Goal: Task Accomplishment & Management: Manage account settings

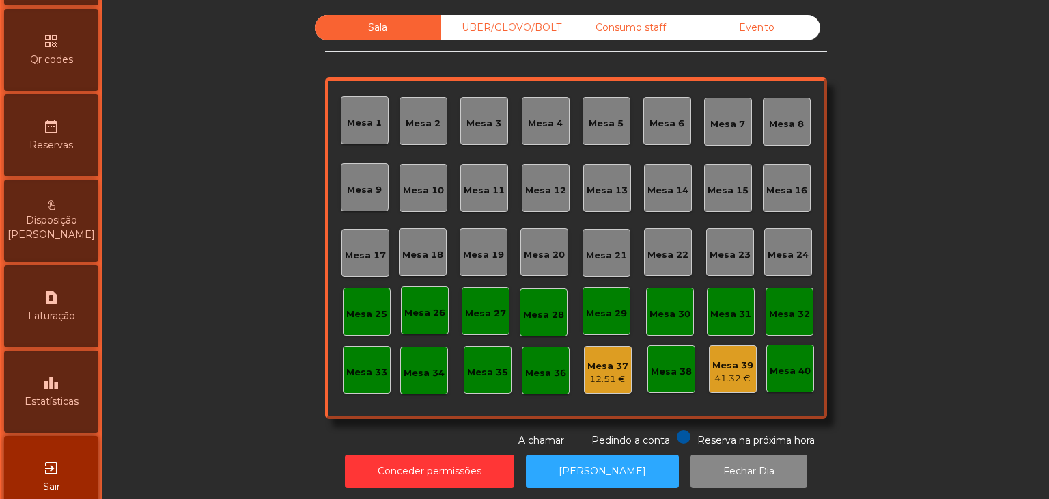
scroll to position [431, 0]
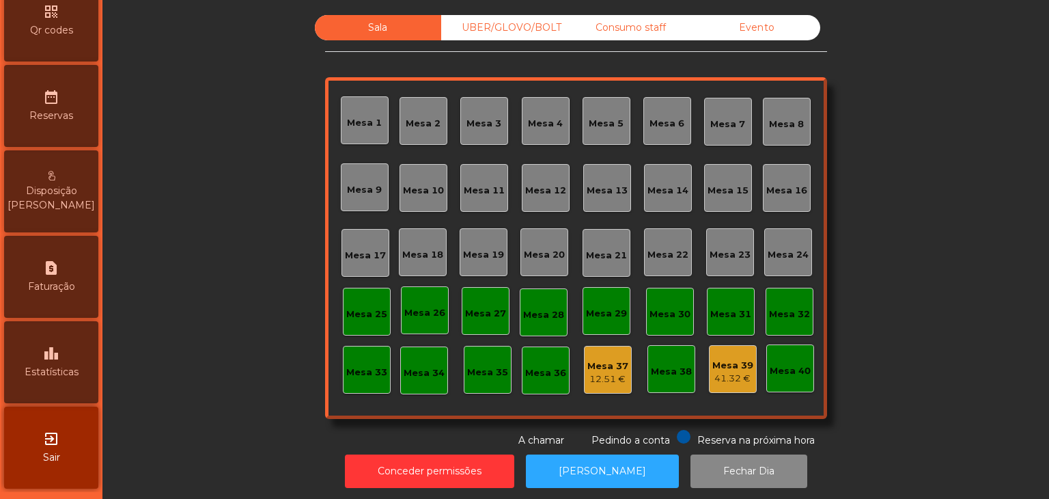
click at [70, 380] on div "leaderboard Estatísticas" at bounding box center [51, 362] width 94 height 82
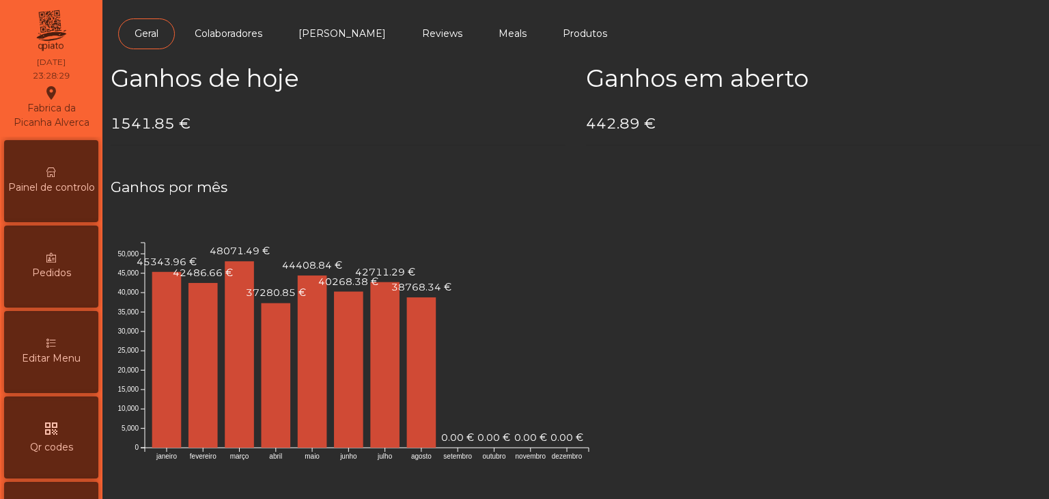
click at [57, 172] on div "Painel de controlo" at bounding box center [51, 181] width 94 height 82
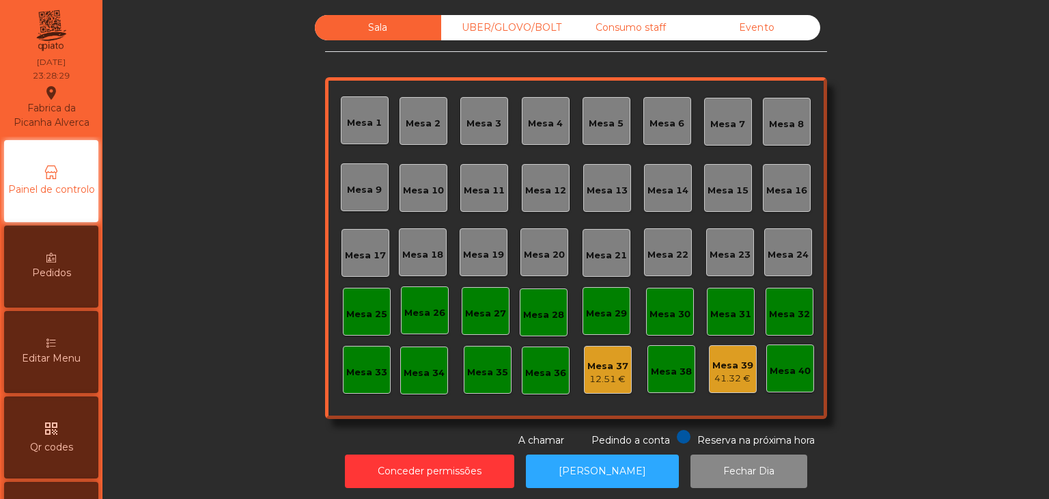
click at [779, 27] on div "Evento" at bounding box center [757, 27] width 126 height 25
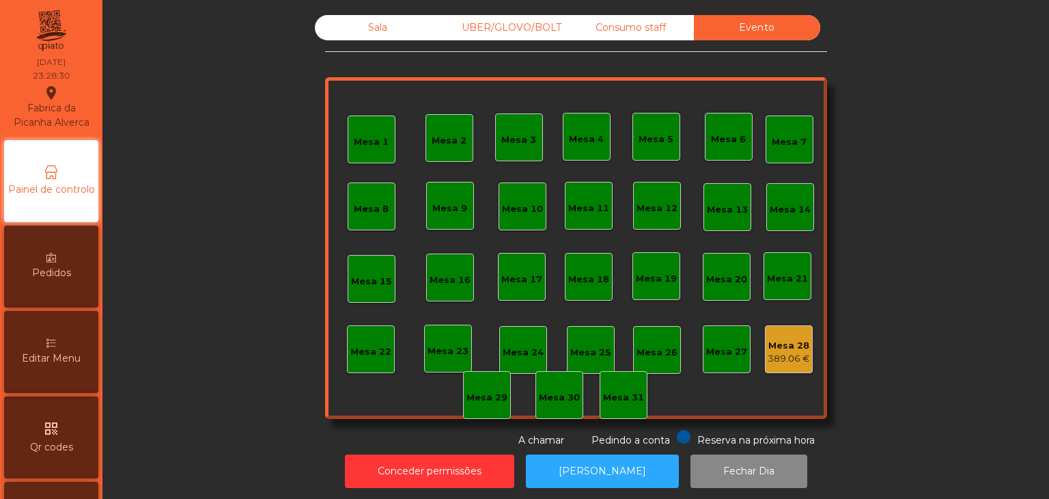
click at [786, 346] on div "Mesa 28" at bounding box center [789, 346] width 42 height 14
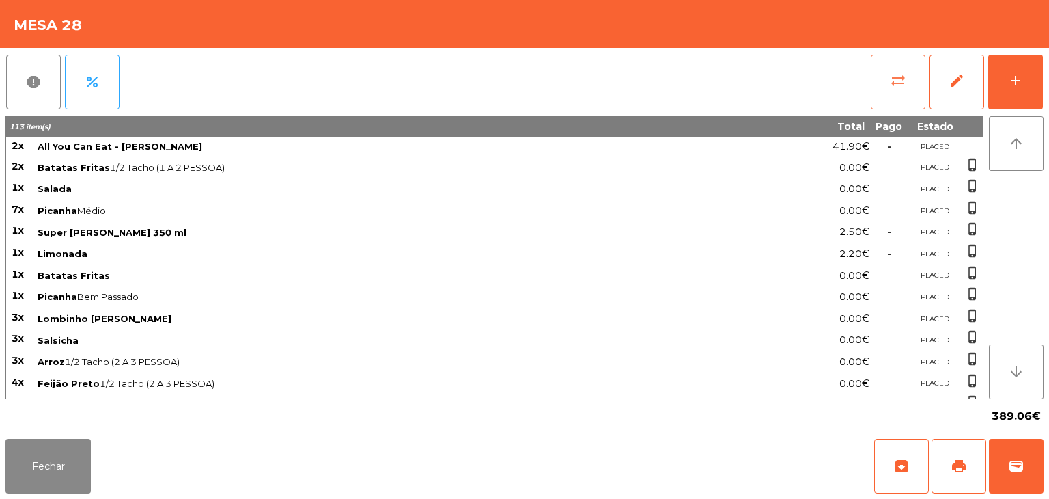
click at [902, 94] on button "sync_alt" at bounding box center [898, 82] width 55 height 55
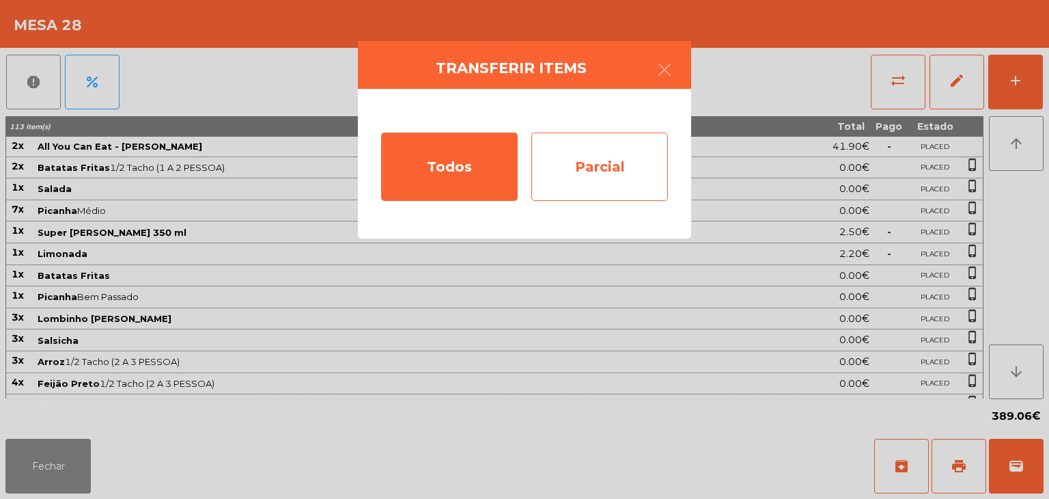
click at [585, 172] on div "Parcial" at bounding box center [599, 166] width 137 height 68
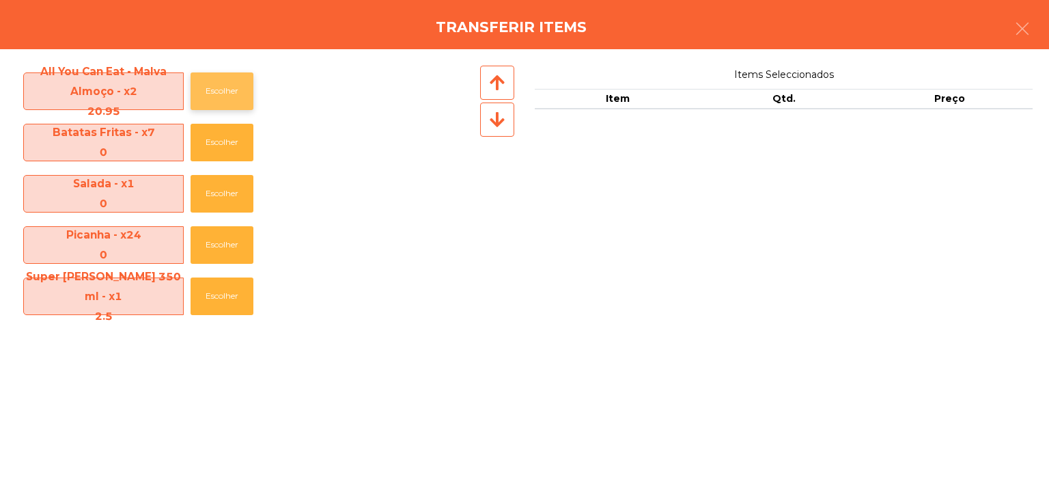
click at [216, 100] on button "Escolher" at bounding box center [222, 91] width 63 height 38
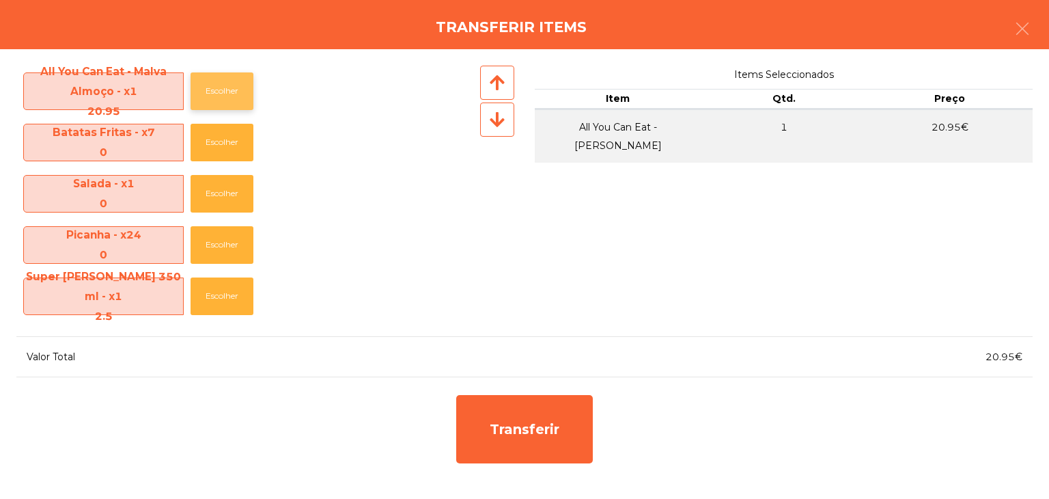
click at [216, 100] on button "Escolher" at bounding box center [222, 91] width 63 height 38
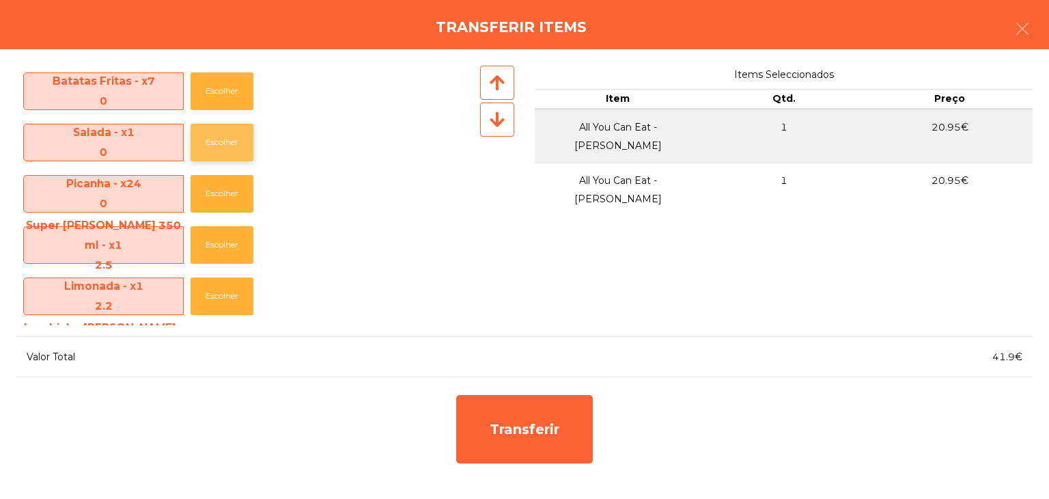
scroll to position [68, 0]
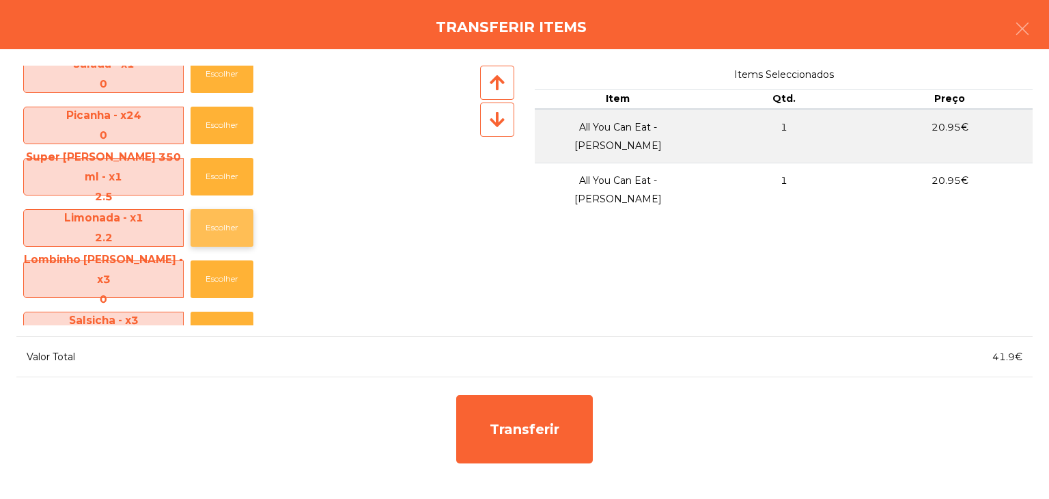
click at [227, 220] on button "Escolher" at bounding box center [222, 228] width 63 height 38
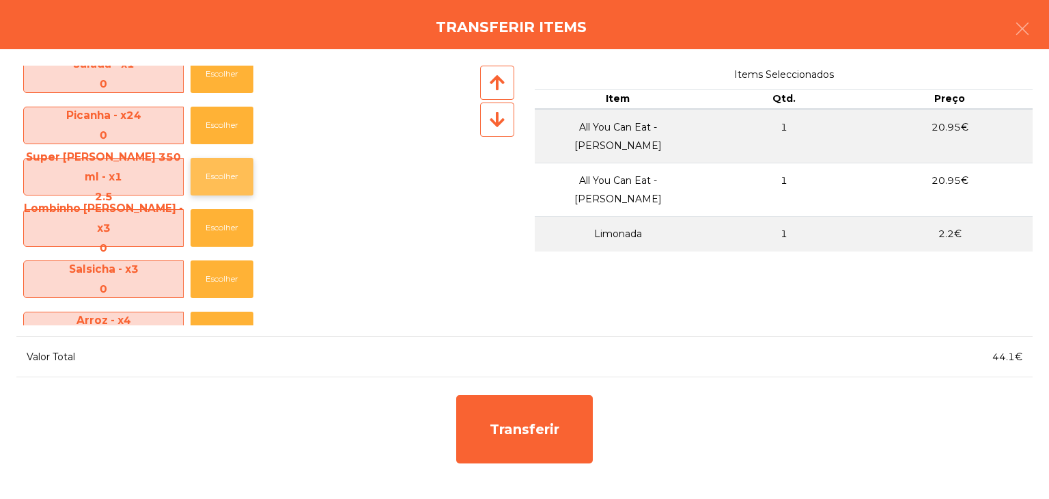
click at [217, 175] on button "Escolher" at bounding box center [222, 177] width 63 height 38
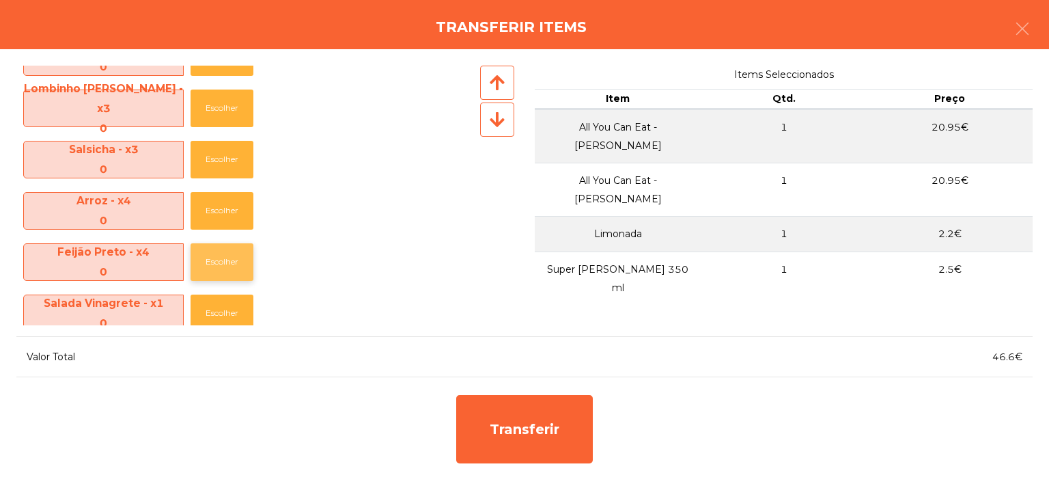
scroll to position [273, 0]
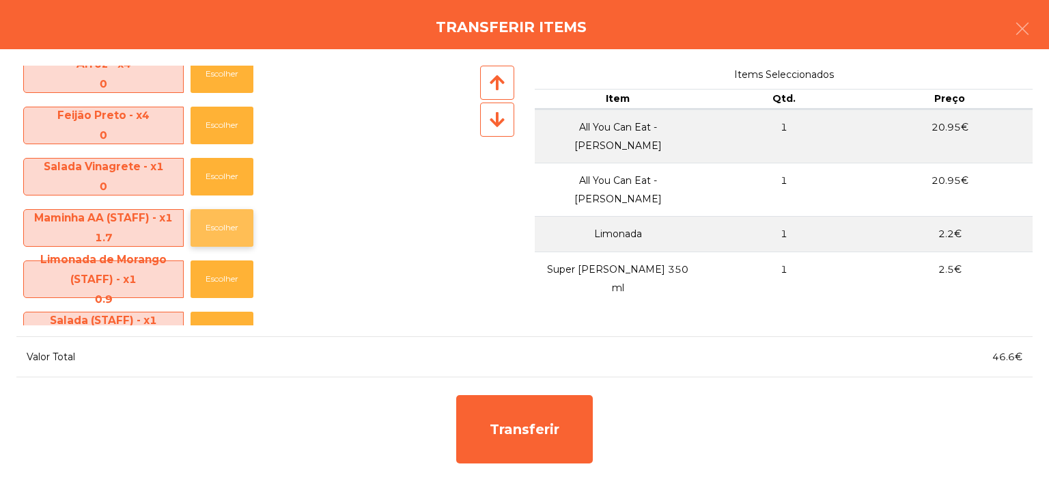
click at [219, 232] on button "Escolher" at bounding box center [222, 228] width 63 height 38
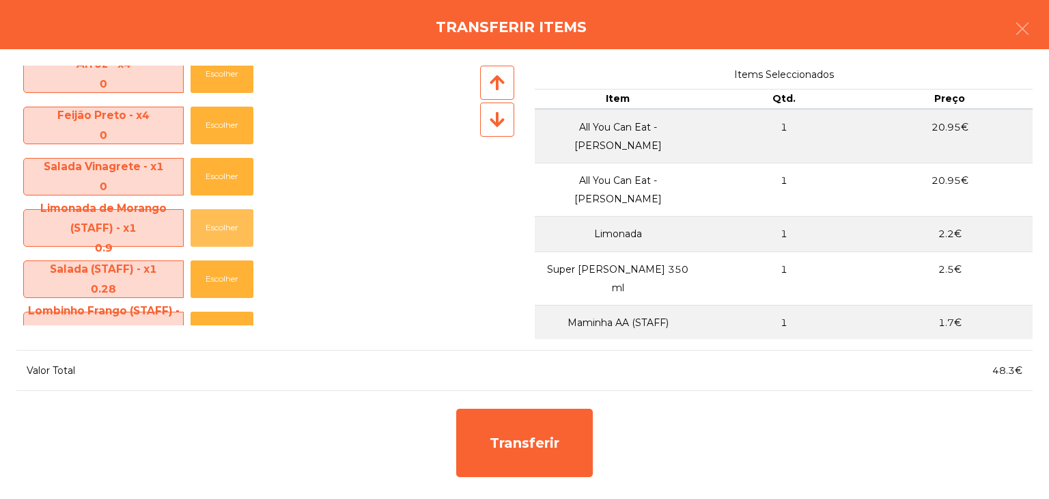
click at [219, 232] on button "Escolher" at bounding box center [222, 228] width 63 height 38
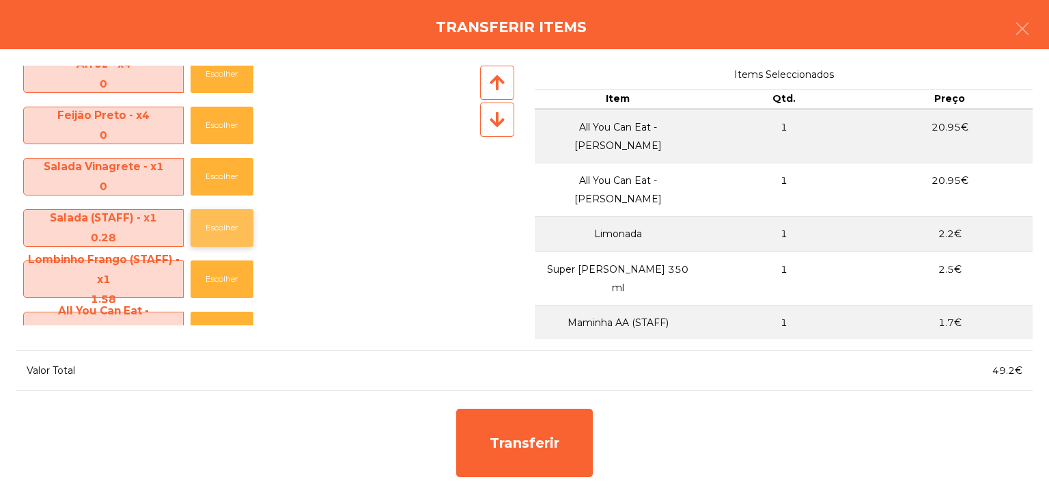
click at [227, 236] on button "Escolher" at bounding box center [222, 228] width 63 height 38
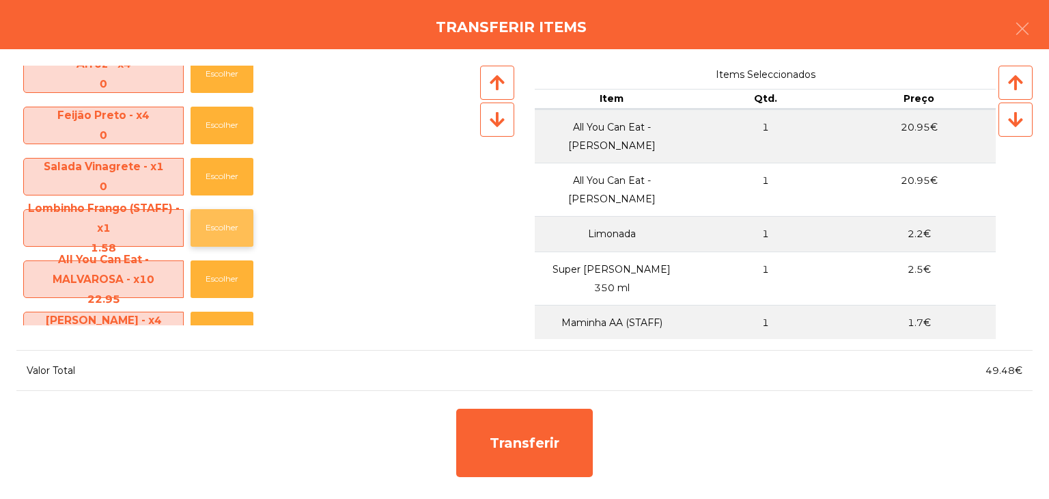
click at [231, 236] on button "Escolher" at bounding box center [222, 228] width 63 height 38
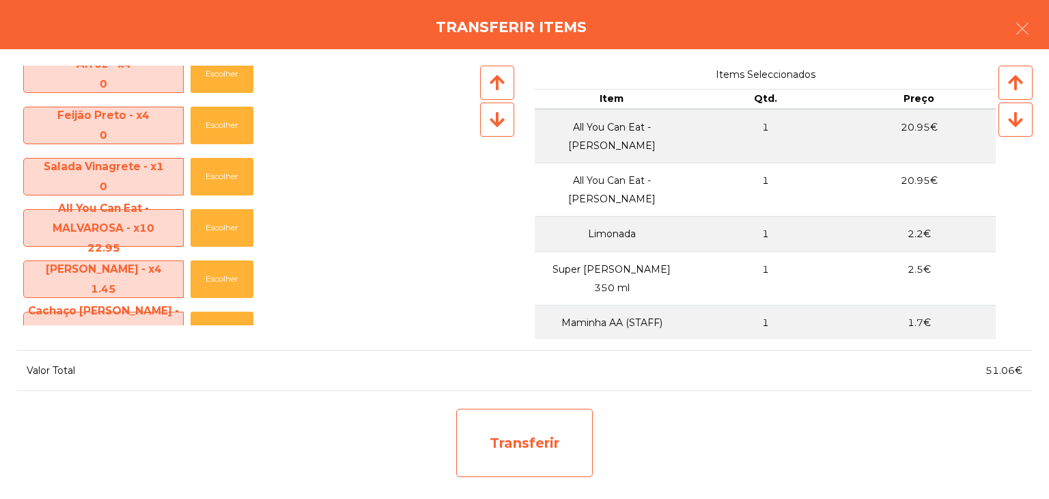
click at [555, 453] on div "Transferir" at bounding box center [524, 442] width 137 height 68
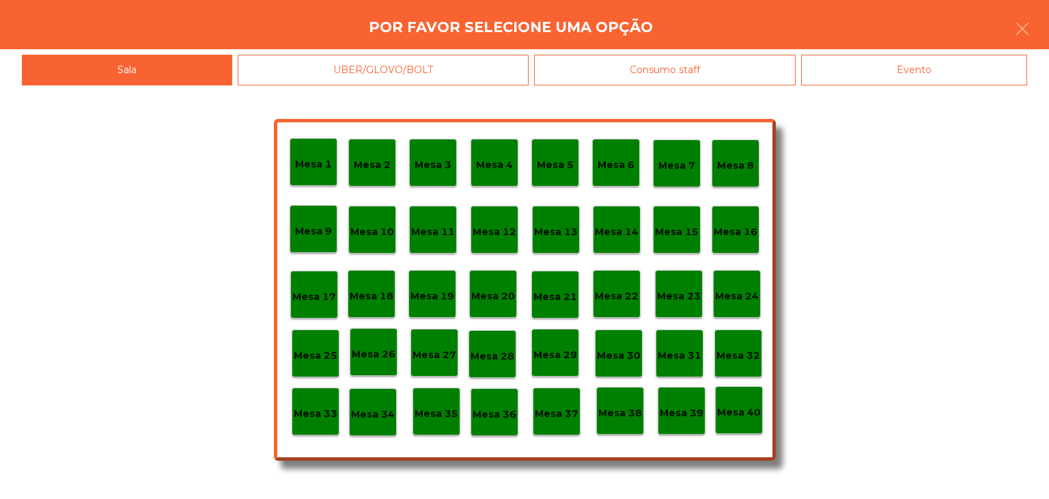
click at [568, 365] on div "Mesa 29" at bounding box center [555, 353] width 48 height 48
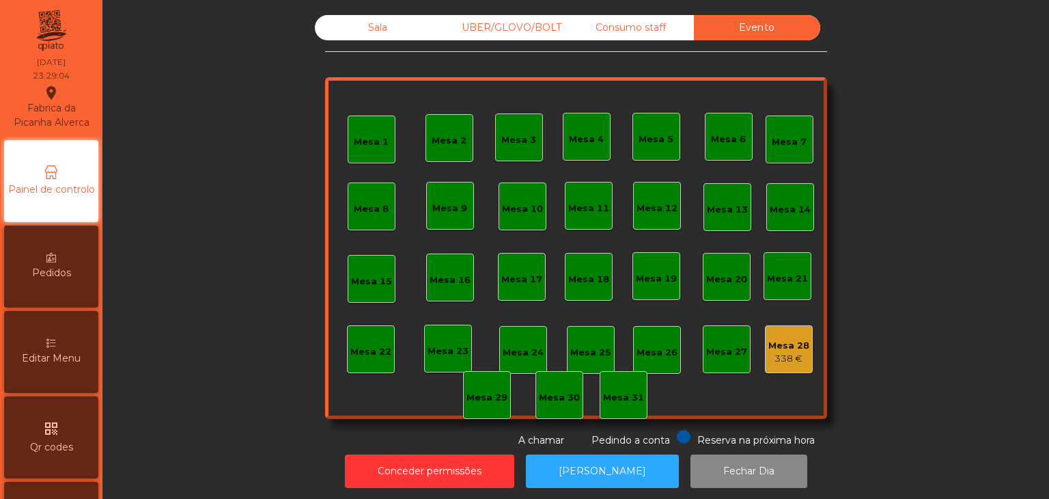
click at [769, 333] on div "Mesa 28 338 €" at bounding box center [788, 349] width 41 height 32
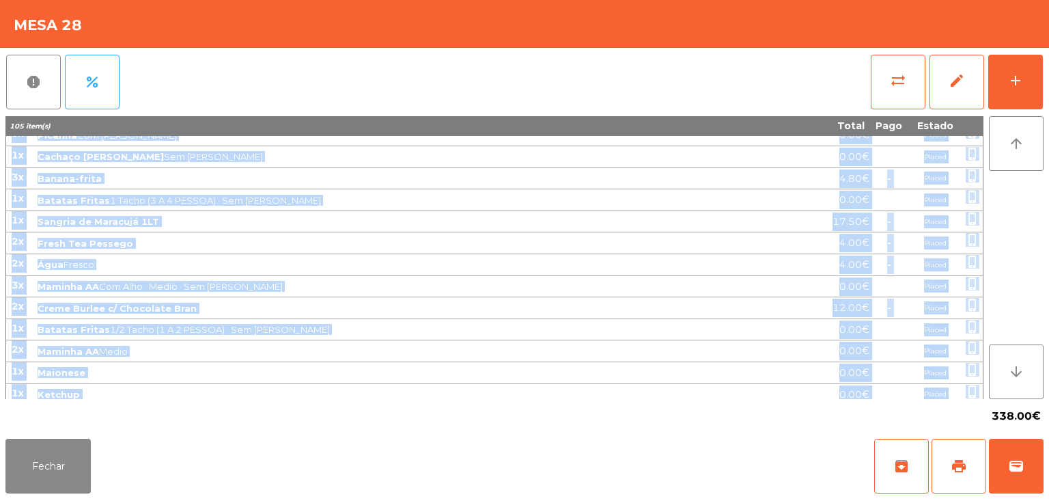
scroll to position [729, 0]
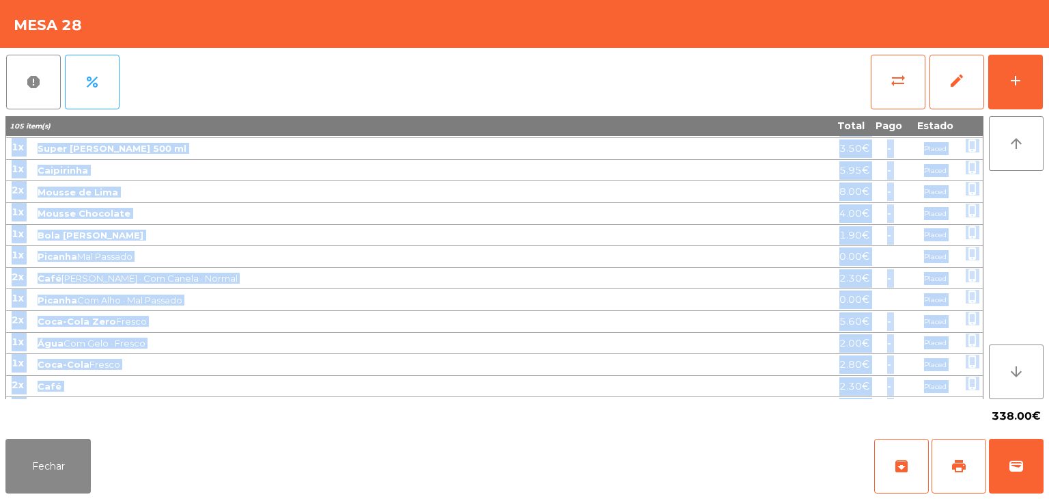
drag, startPoint x: 8, startPoint y: 146, endPoint x: 940, endPoint y: 389, distance: 962.6
copy tbody "7l Ipsumdo Sitame 3/6 Conse (9 A 6 ELITSE) 4.30€ Doeius tempo_incidi 3u Labore …"
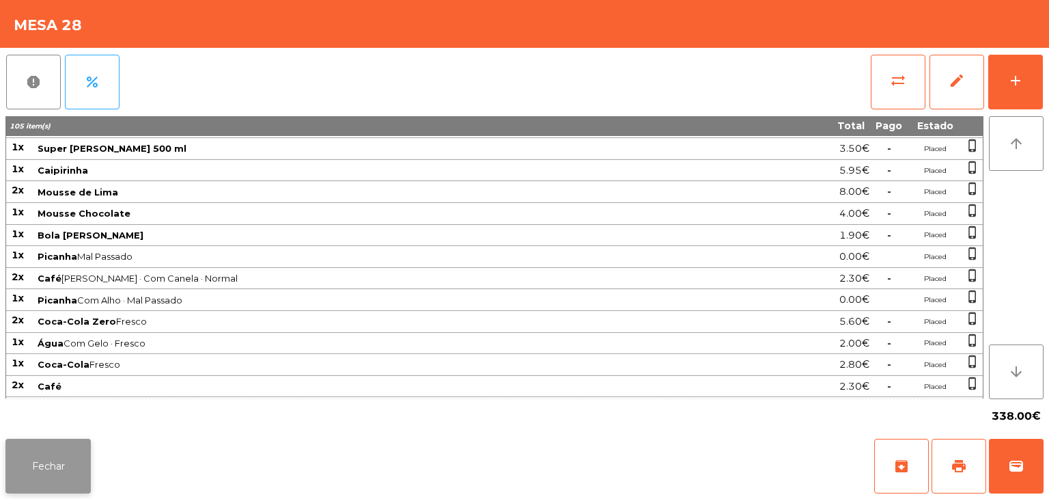
click at [73, 440] on button "Fechar" at bounding box center [47, 465] width 85 height 55
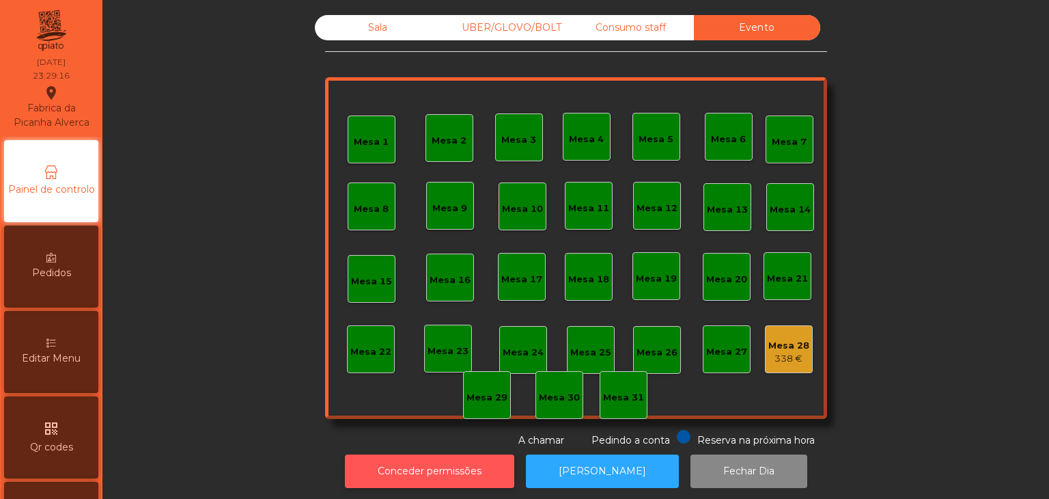
click at [453, 460] on button "Conceder permissões" at bounding box center [429, 470] width 169 height 33
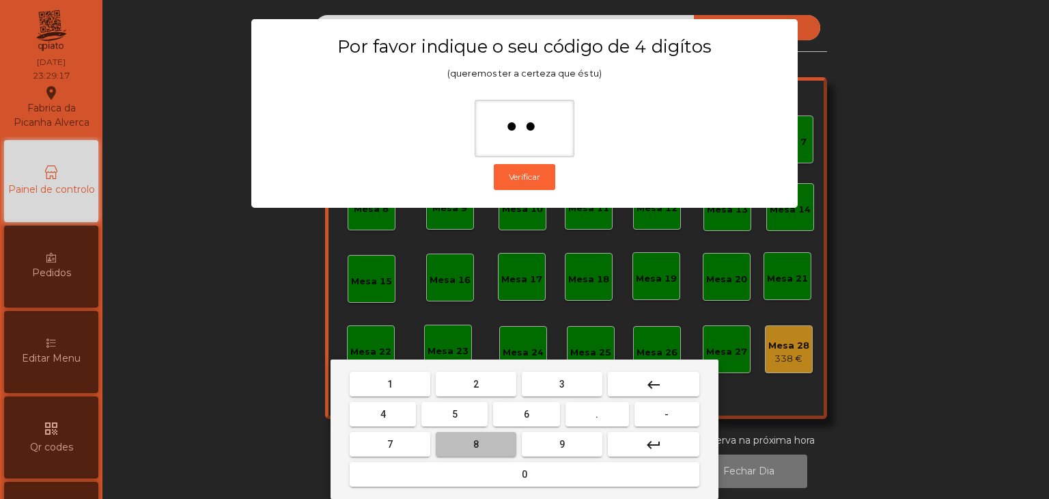
type input "***"
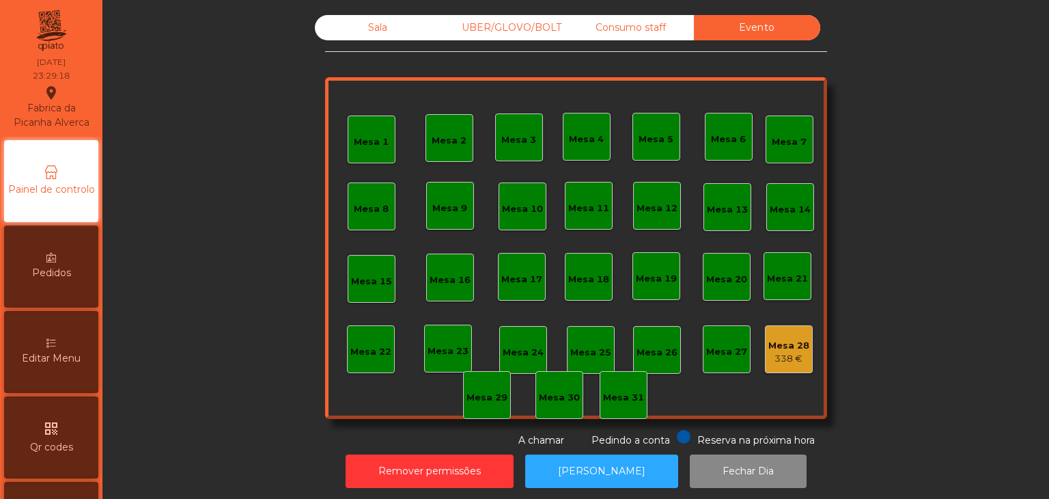
click at [781, 357] on div "338 €" at bounding box center [788, 359] width 41 height 14
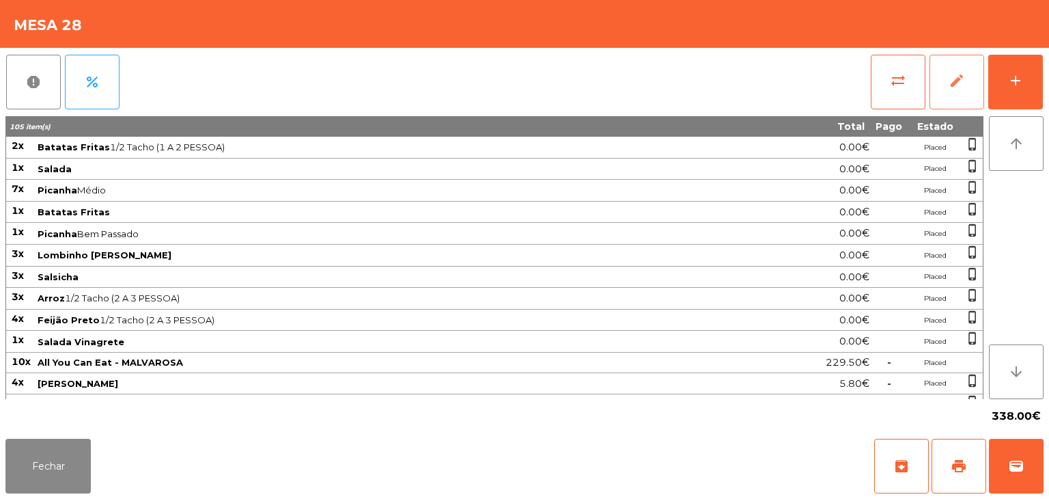
click at [937, 104] on button "edit" at bounding box center [957, 82] width 55 height 55
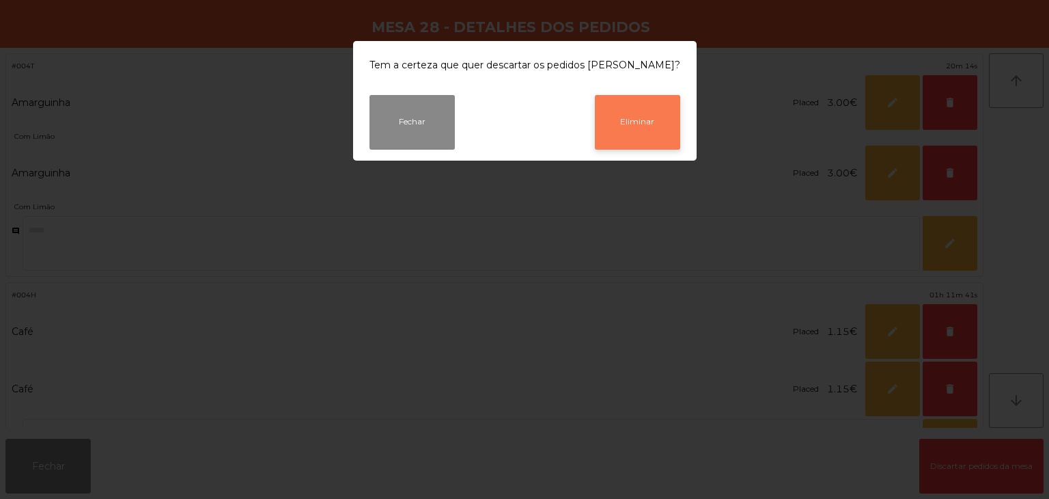
click at [606, 133] on button "Eliminar" at bounding box center [637, 122] width 85 height 55
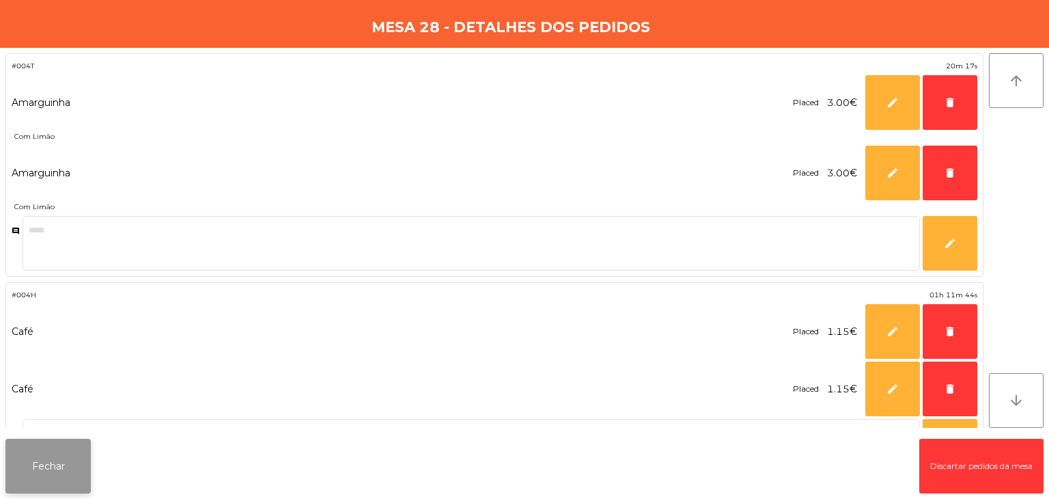
click at [63, 449] on button "Fechar" at bounding box center [47, 465] width 85 height 55
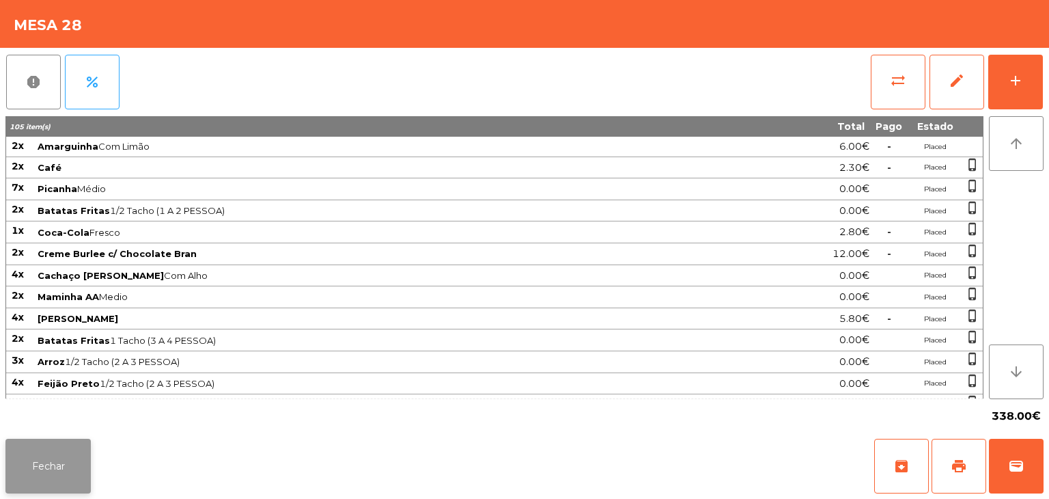
click at [61, 451] on button "Fechar" at bounding box center [47, 465] width 85 height 55
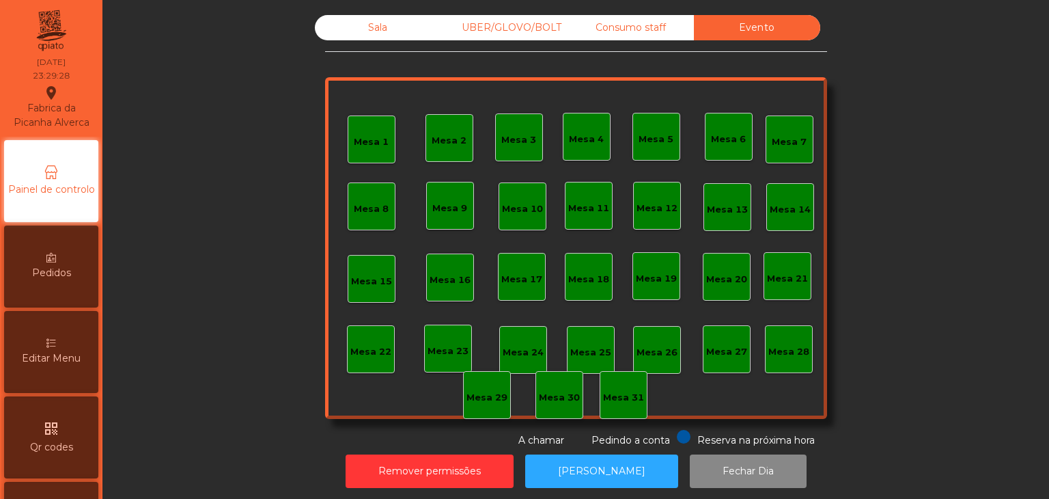
drag, startPoint x: 620, startPoint y: 28, endPoint x: 489, endPoint y: 30, distance: 131.1
click at [617, 29] on div "Consumo staff" at bounding box center [631, 27] width 126 height 25
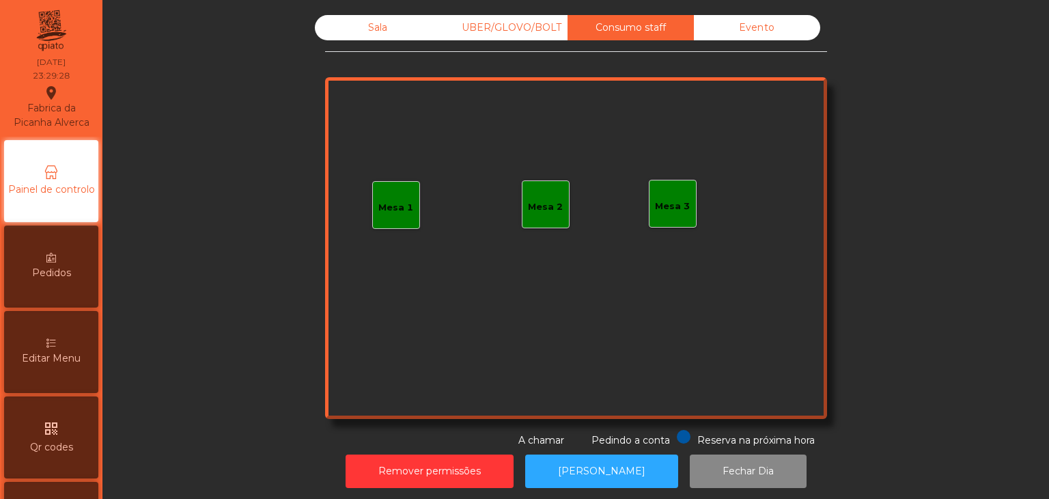
drag, startPoint x: 489, startPoint y: 30, endPoint x: 362, endPoint y: 32, distance: 127.1
click at [488, 31] on div "UBER/GLOVO/BOLT" at bounding box center [504, 27] width 126 height 25
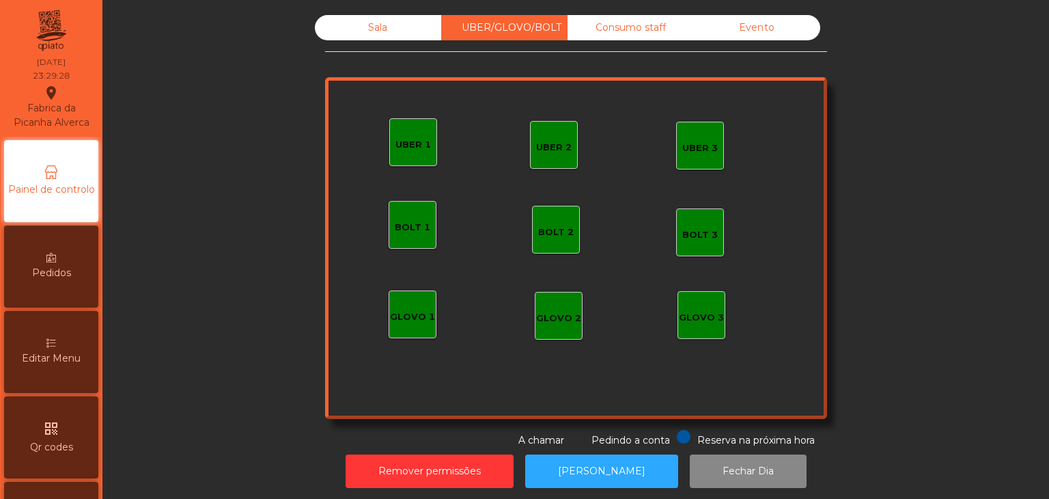
click at [355, 32] on div "Sala" at bounding box center [378, 27] width 126 height 25
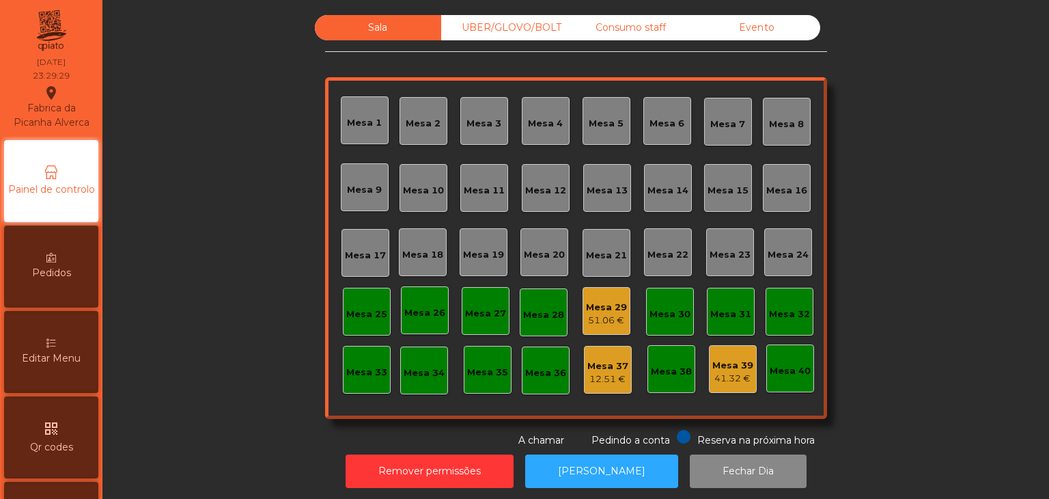
click at [601, 318] on div "51.06 €" at bounding box center [606, 320] width 41 height 14
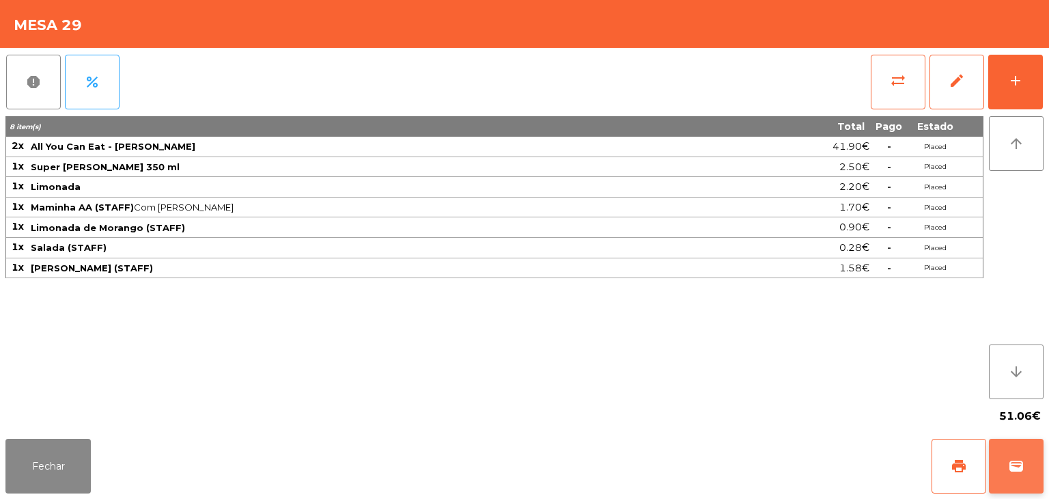
click at [1028, 454] on button "wallet" at bounding box center [1016, 465] width 55 height 55
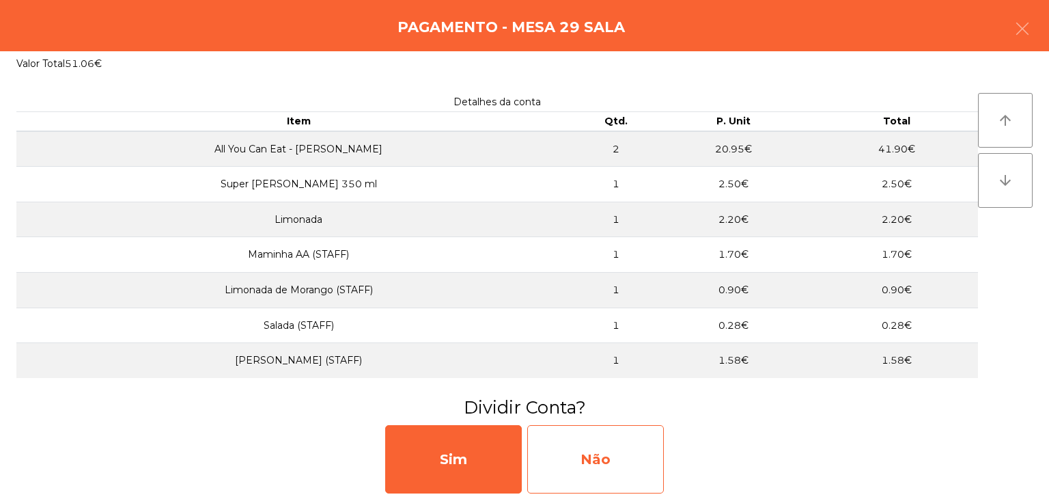
click at [639, 449] on div "Não" at bounding box center [595, 459] width 137 height 68
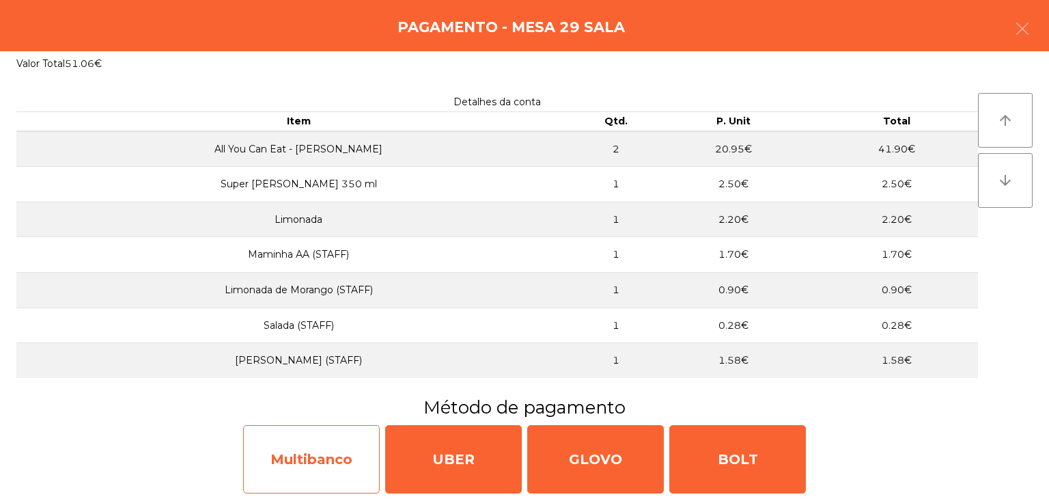
click at [352, 447] on div "Multibanco" at bounding box center [311, 459] width 137 height 68
select select "**"
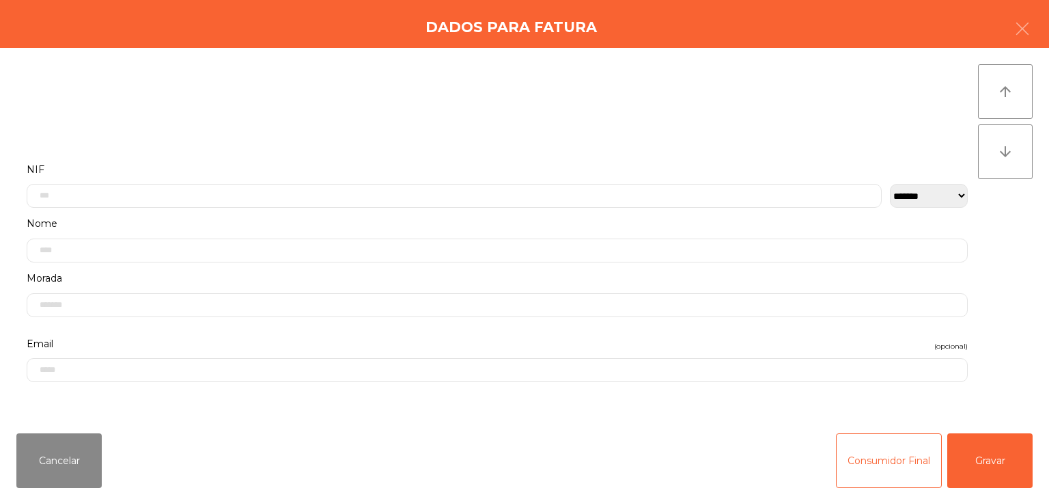
click at [822, 447] on div "Cancelar Consumidor Final Gravar" at bounding box center [524, 460] width 1049 height 76
click at [836, 450] on button "Consumidor Final" at bounding box center [889, 460] width 106 height 55
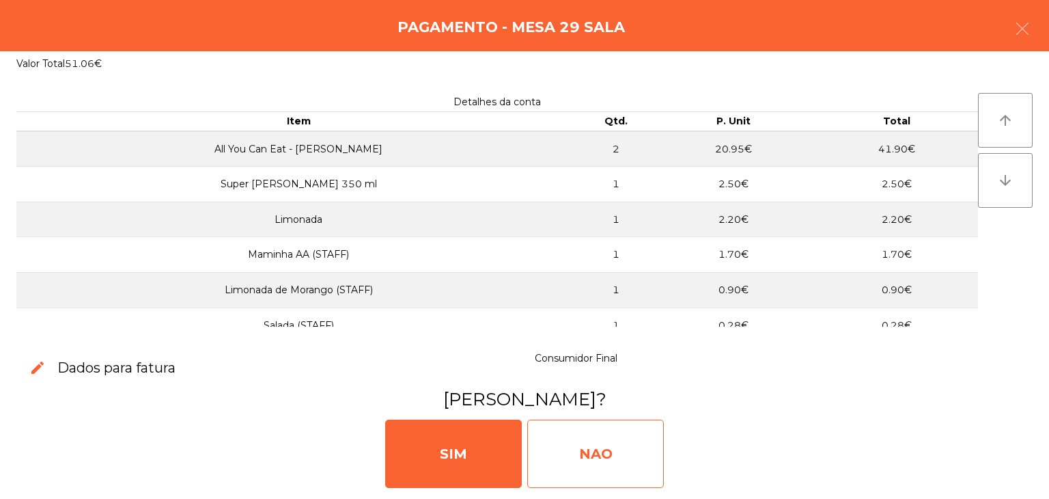
click at [659, 462] on div "NAO" at bounding box center [595, 453] width 137 height 68
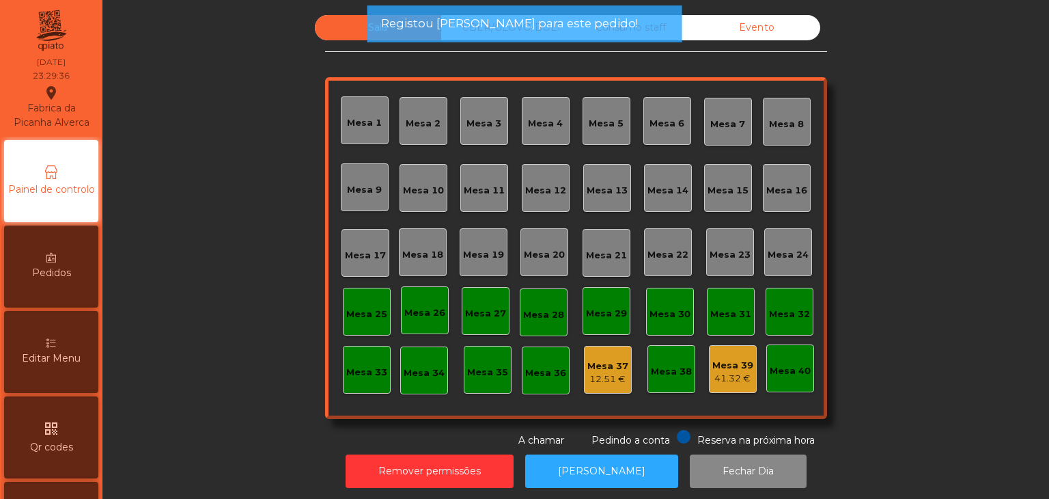
click at [435, 31] on span "Registou [PERSON_NAME] para este pedido!" at bounding box center [509, 23] width 257 height 17
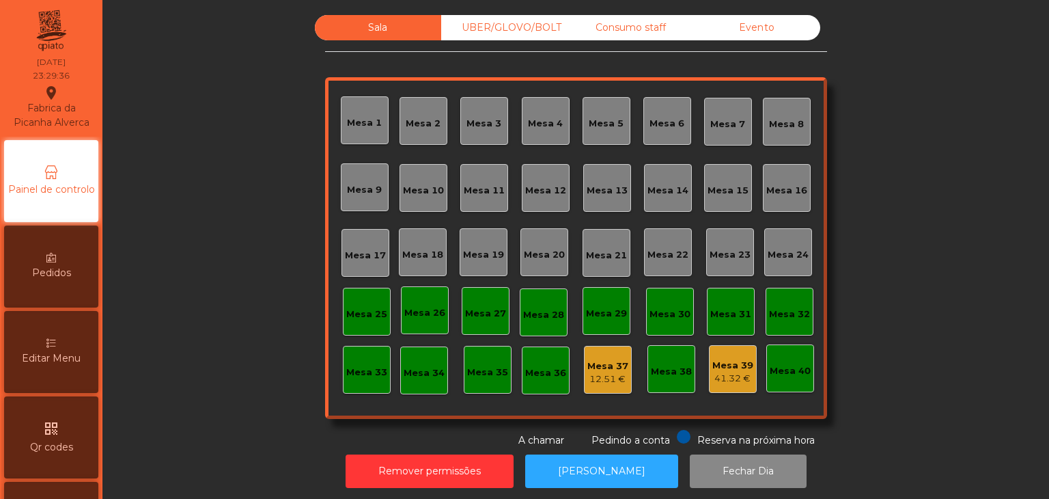
click at [475, 31] on div "UBER/GLOVO/BOLT" at bounding box center [504, 27] width 126 height 25
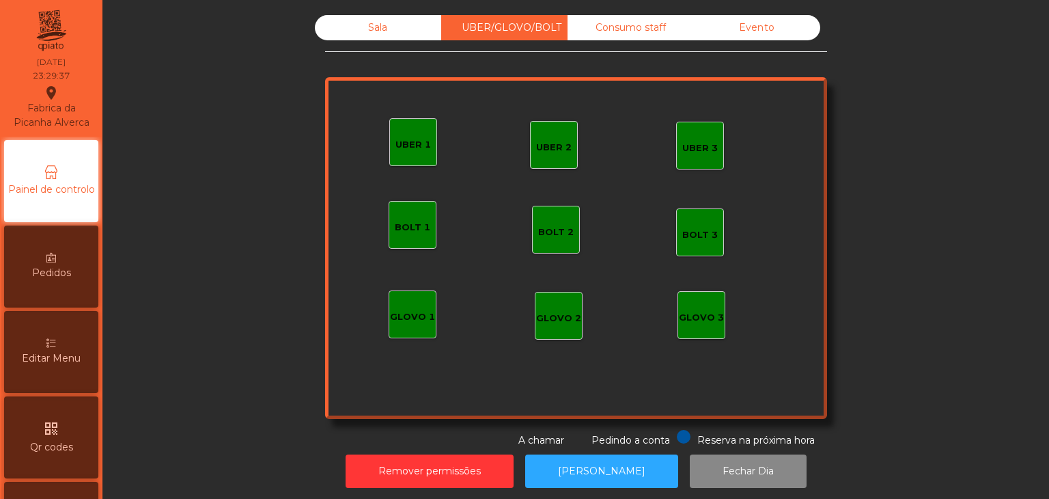
click at [574, 31] on div "Consumo staff" at bounding box center [631, 27] width 126 height 25
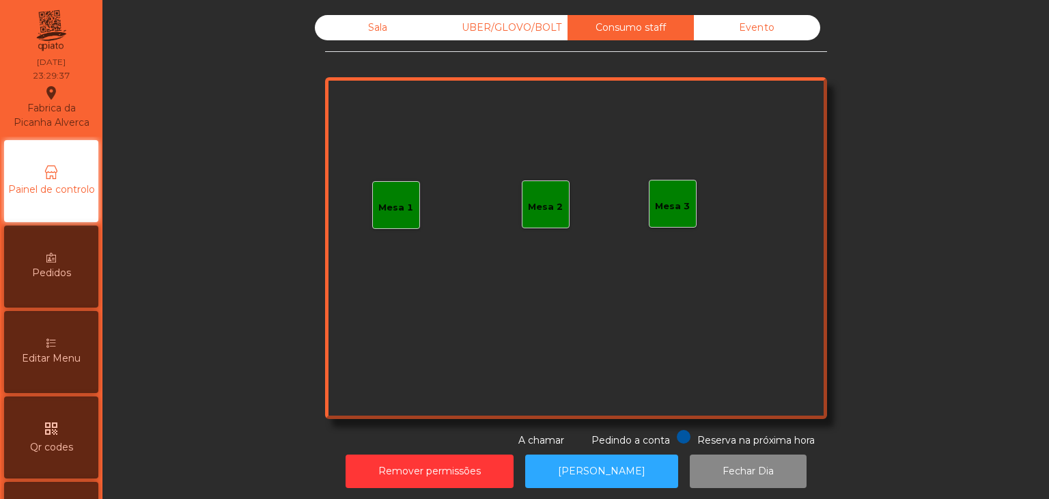
click at [757, 27] on div "Evento" at bounding box center [757, 27] width 126 height 25
